Goal: Task Accomplishment & Management: Manage account settings

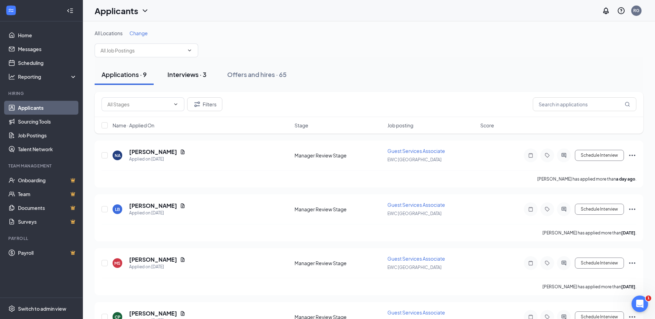
click at [201, 75] on div "Interviews · 3" at bounding box center [187, 74] width 39 height 9
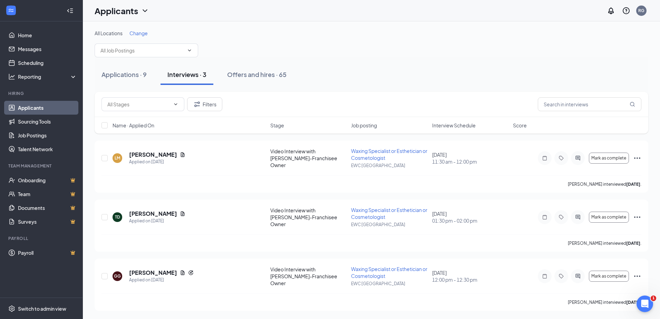
click at [454, 126] on span "Interview Schedule" at bounding box center [454, 125] width 44 height 7
click at [576, 274] on icon "ActiveChat" at bounding box center [578, 277] width 8 height 6
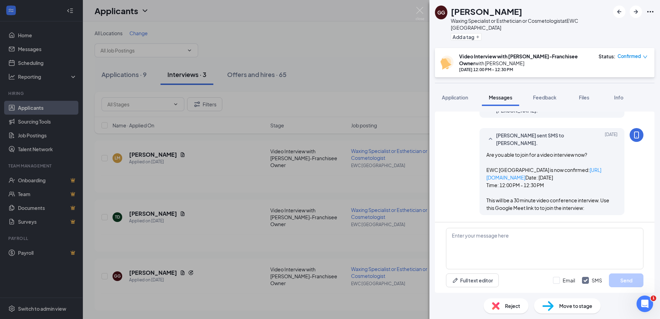
scroll to position [279, 0]
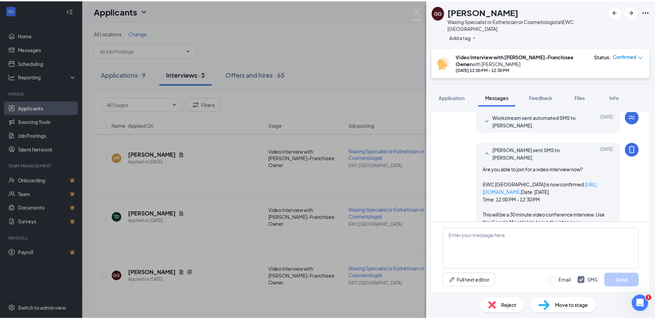
scroll to position [279, 0]
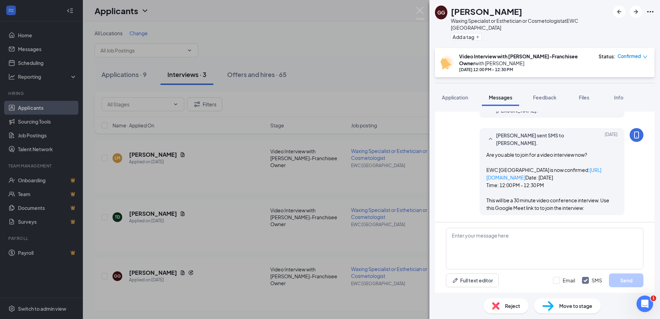
click at [253, 176] on div "GG [PERSON_NAME] Waxing Specialist or Esthetician or Cosmetologist at EWC [GEOG…" at bounding box center [330, 159] width 660 height 319
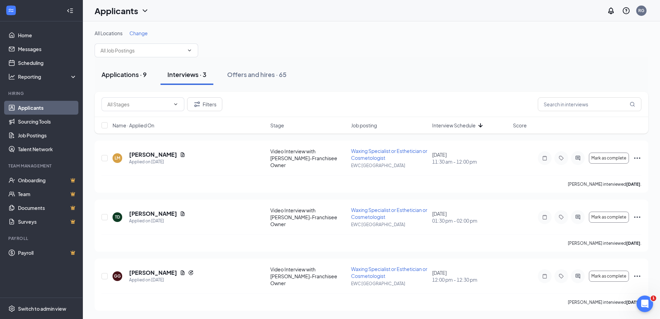
click at [130, 78] on div "Applications · 9" at bounding box center [124, 74] width 45 height 9
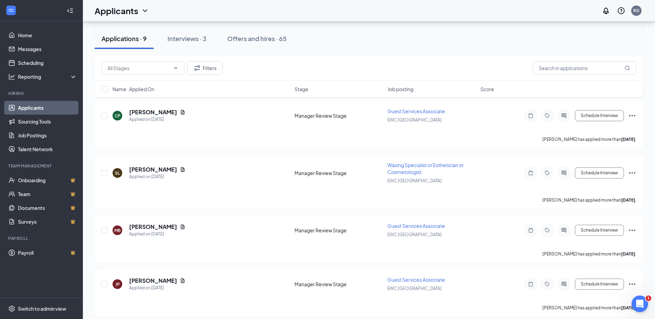
scroll to position [142, 0]
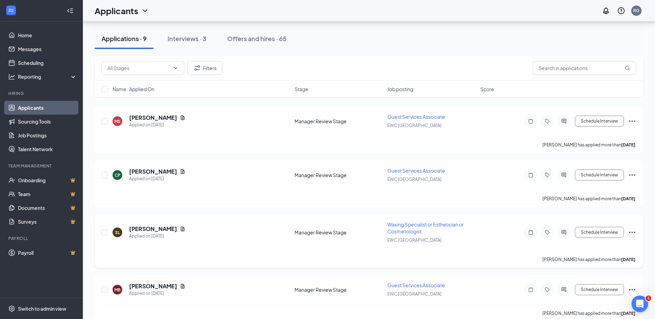
click at [408, 226] on span "Waxing Specialist or Esthetician or Cosmetologist" at bounding box center [426, 227] width 76 height 13
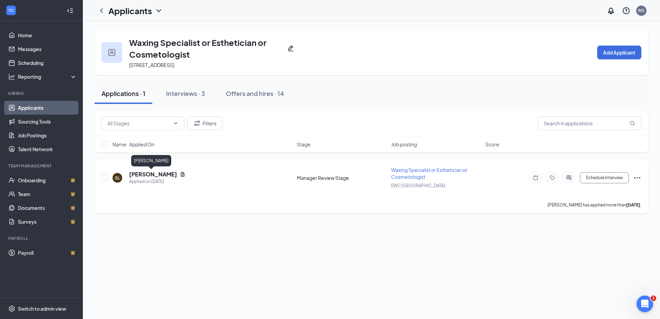
click at [146, 174] on h5 "[PERSON_NAME]" at bounding box center [153, 175] width 48 height 8
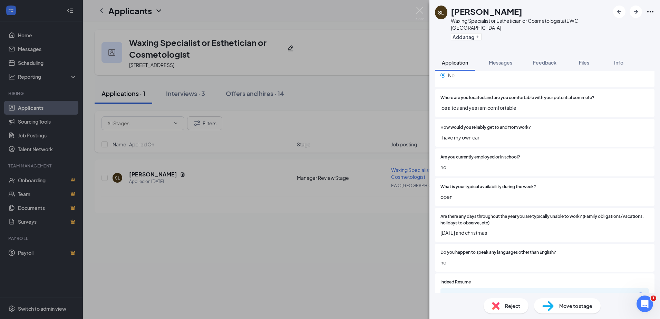
scroll to position [484, 0]
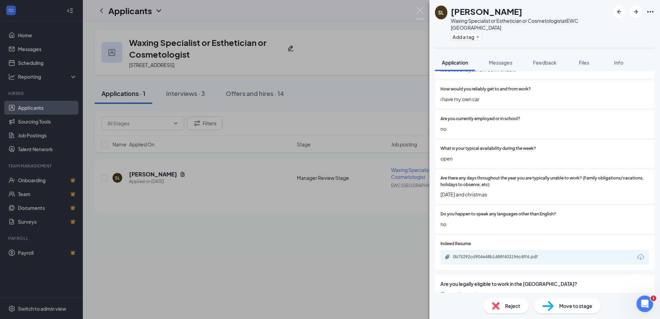
click at [588, 308] on span "Move to stage" at bounding box center [576, 306] width 33 height 8
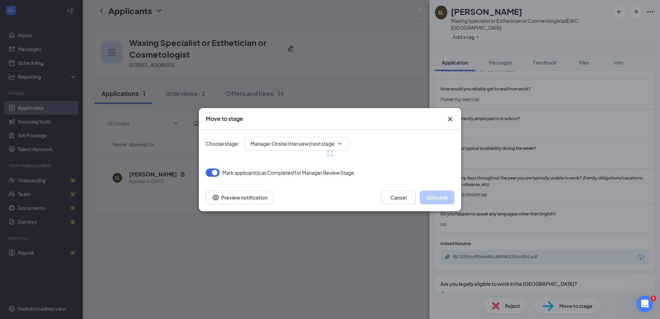
click at [317, 144] on div at bounding box center [330, 153] width 249 height 47
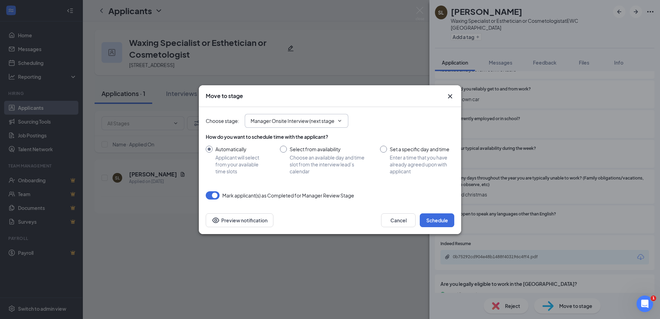
click at [283, 121] on input "Manager Onsite Interview (next stage)" at bounding box center [293, 121] width 84 height 8
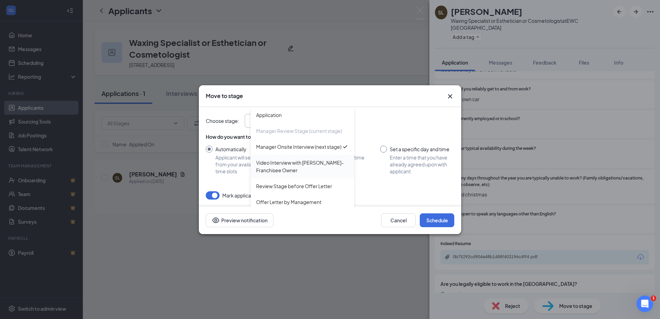
click at [283, 171] on div "Video Interview with [PERSON_NAME]-Franchisee Owner" at bounding box center [302, 166] width 93 height 15
type input "Video Interview with [PERSON_NAME]-Franchisee Owner"
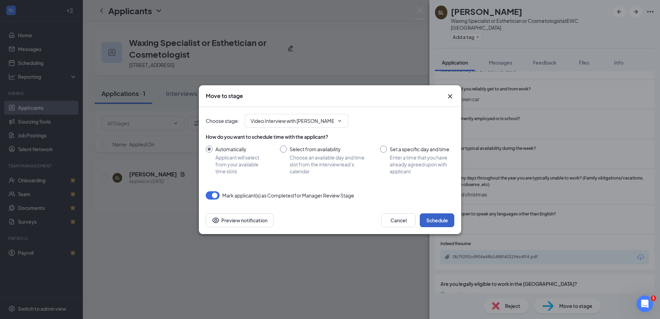
click at [432, 219] on button "Schedule" at bounding box center [437, 220] width 35 height 14
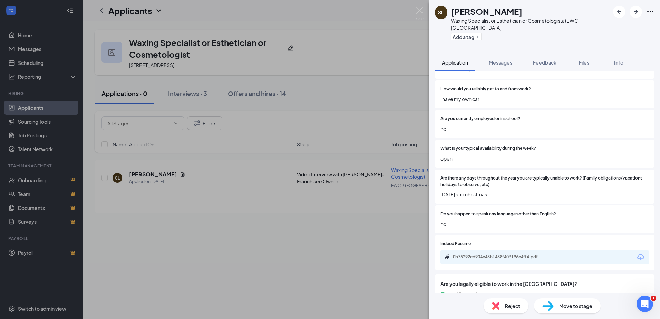
click at [303, 230] on div "SL [PERSON_NAME] Waxing Specialist or Esthetician or Cosmetologist at EWC [GEOG…" at bounding box center [330, 159] width 660 height 319
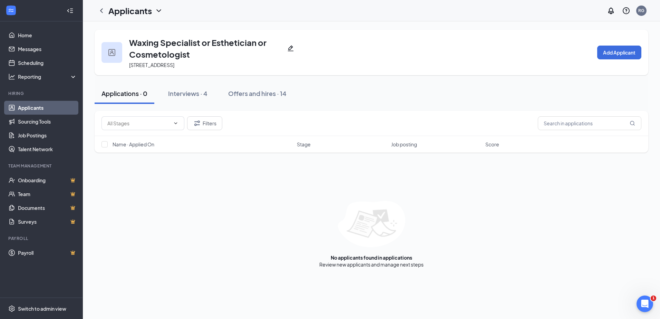
click at [113, 93] on div "Applications · 0" at bounding box center [125, 93] width 46 height 9
drag, startPoint x: 104, startPoint y: 10, endPoint x: 111, endPoint y: 27, distance: 18.1
click at [104, 10] on icon "ChevronLeft" at bounding box center [101, 11] width 8 height 8
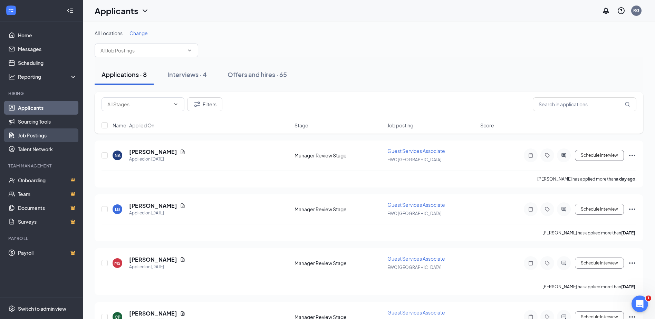
drag, startPoint x: 32, startPoint y: 131, endPoint x: 41, endPoint y: 133, distance: 9.5
click at [32, 131] on link "Job Postings" at bounding box center [47, 135] width 59 height 14
